Goal: Check status: Check status

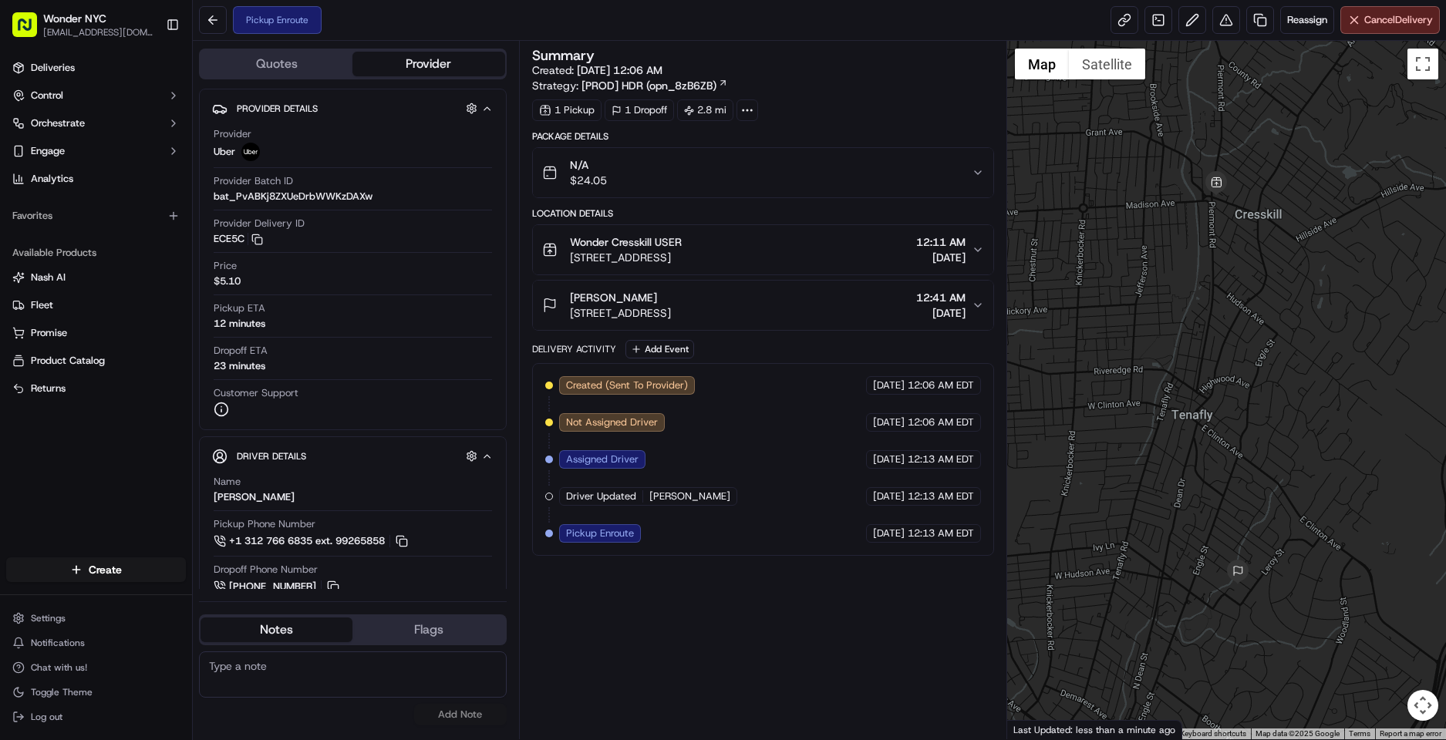
click at [1423, 707] on button "Map camera controls" at bounding box center [1423, 705] width 31 height 31
click at [1428, 57] on button "Toggle fullscreen view" at bounding box center [1423, 64] width 31 height 31
click at [1344, 474] on div at bounding box center [1226, 390] width 439 height 699
